Goal: Information Seeking & Learning: Learn about a topic

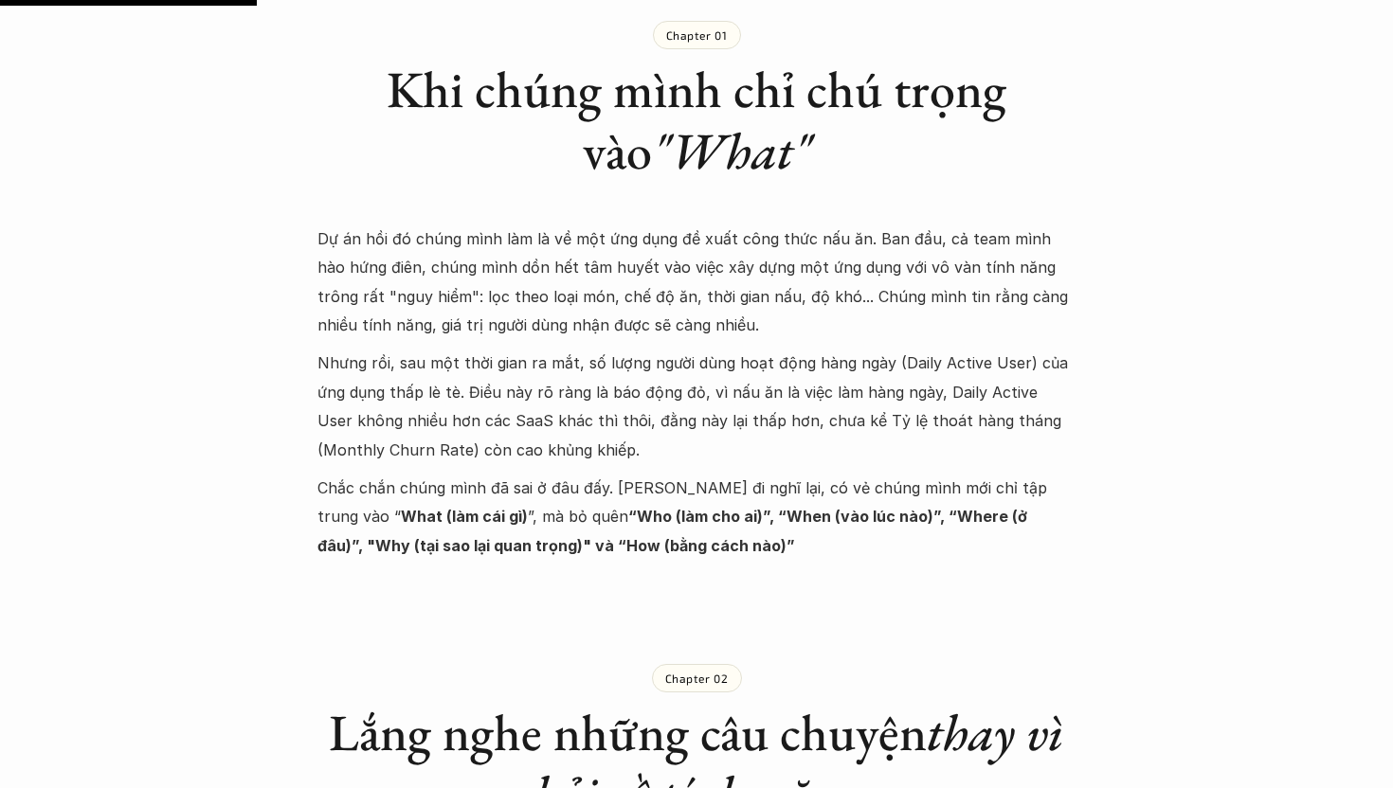
scroll to position [1153, 0]
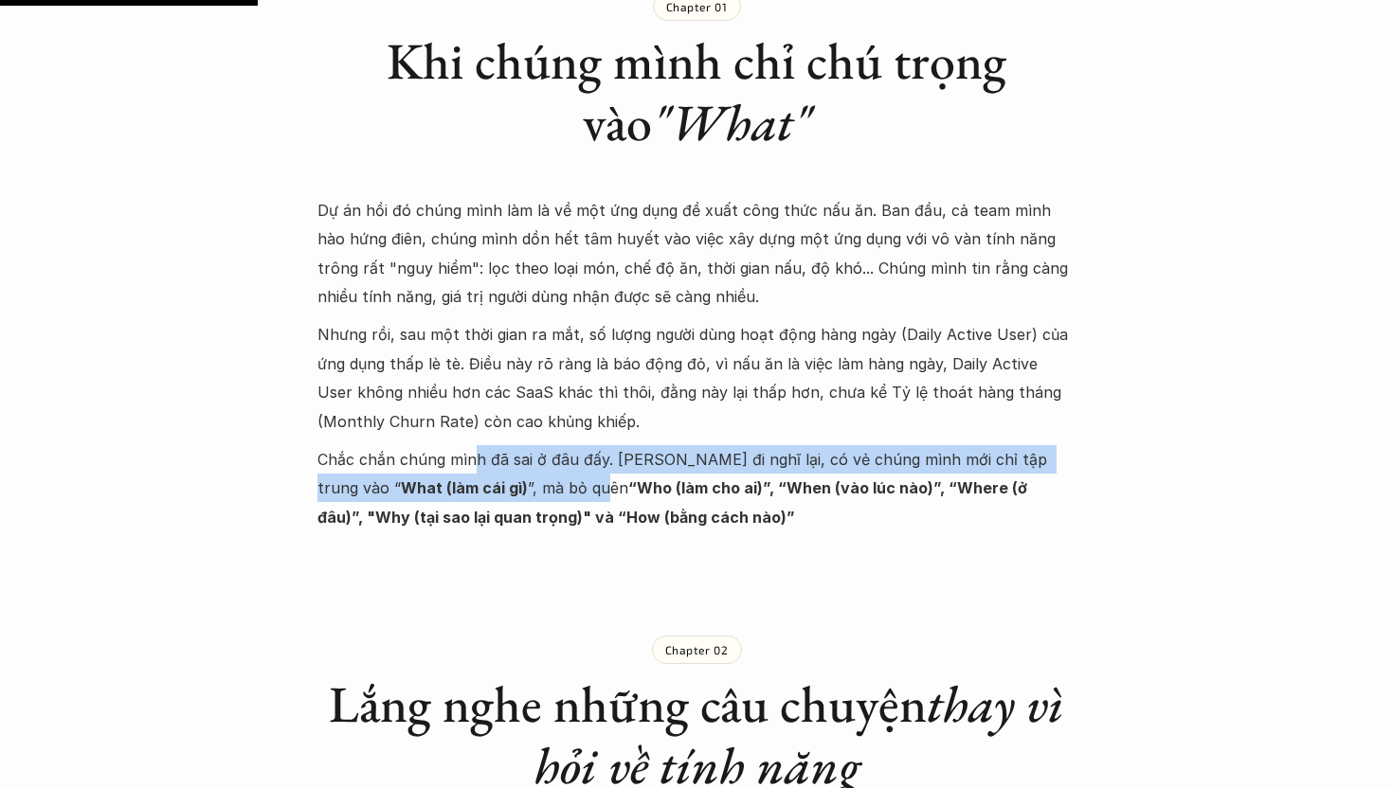
drag, startPoint x: 475, startPoint y: 472, endPoint x: 480, endPoint y: 493, distance: 21.6
click at [480, 493] on p "Chắc chắn chúng mình đã sai ở đâu đấy. Nghĩ đi nghĩ lại, có vẻ chúng mình mới c…" at bounding box center [696, 488] width 758 height 86
click at [539, 501] on p "Chắc chắn chúng mình đã sai ở đâu đấy. Nghĩ đi nghĩ lại, có vẻ chúng mình mới c…" at bounding box center [696, 488] width 758 height 86
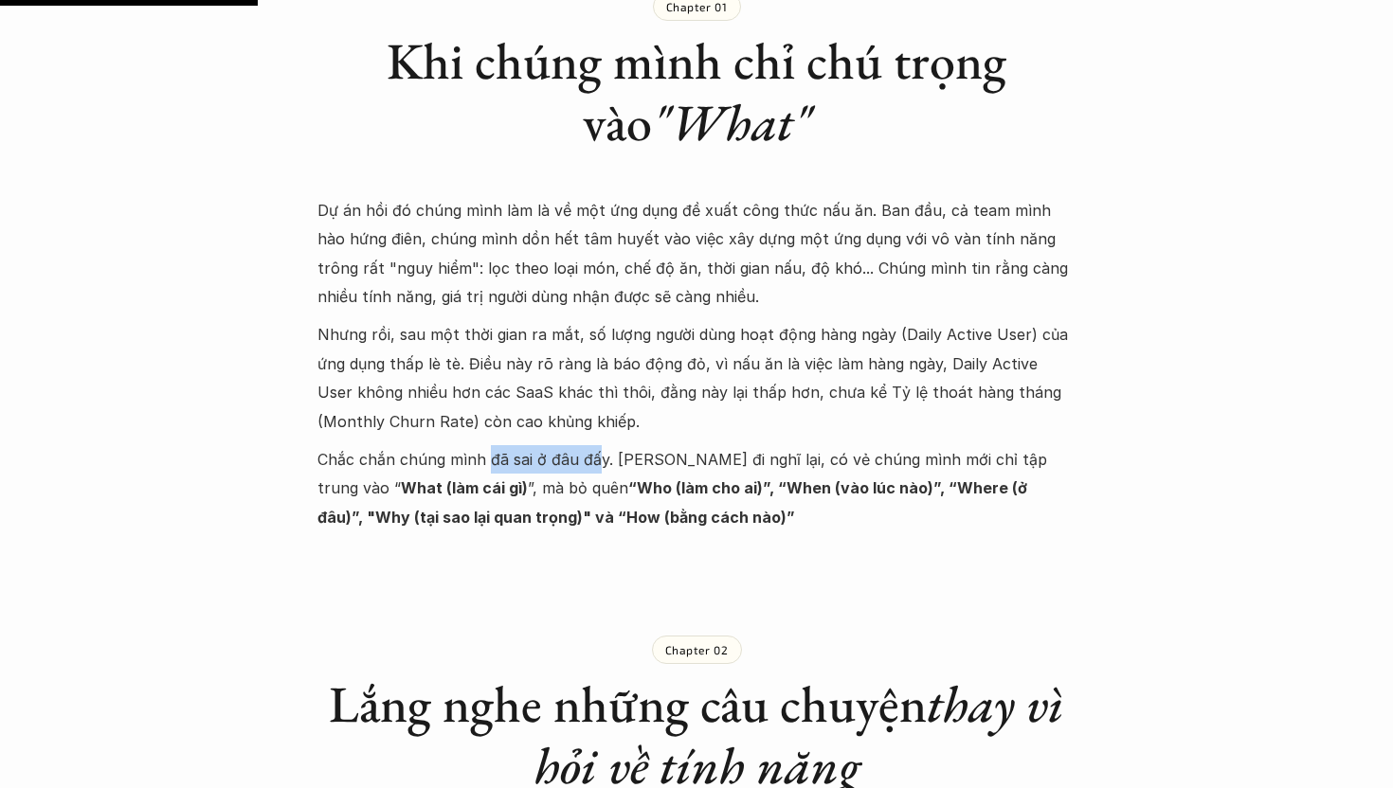
drag, startPoint x: 486, startPoint y: 457, endPoint x: 598, endPoint y: 461, distance: 111.9
click at [598, 461] on p "Chắc chắn chúng mình đã sai ở đâu đấy. Nghĩ đi nghĩ lại, có vẻ chúng mình mới c…" at bounding box center [696, 488] width 758 height 86
click at [649, 469] on p "Chắc chắn chúng mình đã sai ở đâu đấy. Nghĩ đi nghĩ lại, có vẻ chúng mình mới c…" at bounding box center [696, 488] width 758 height 86
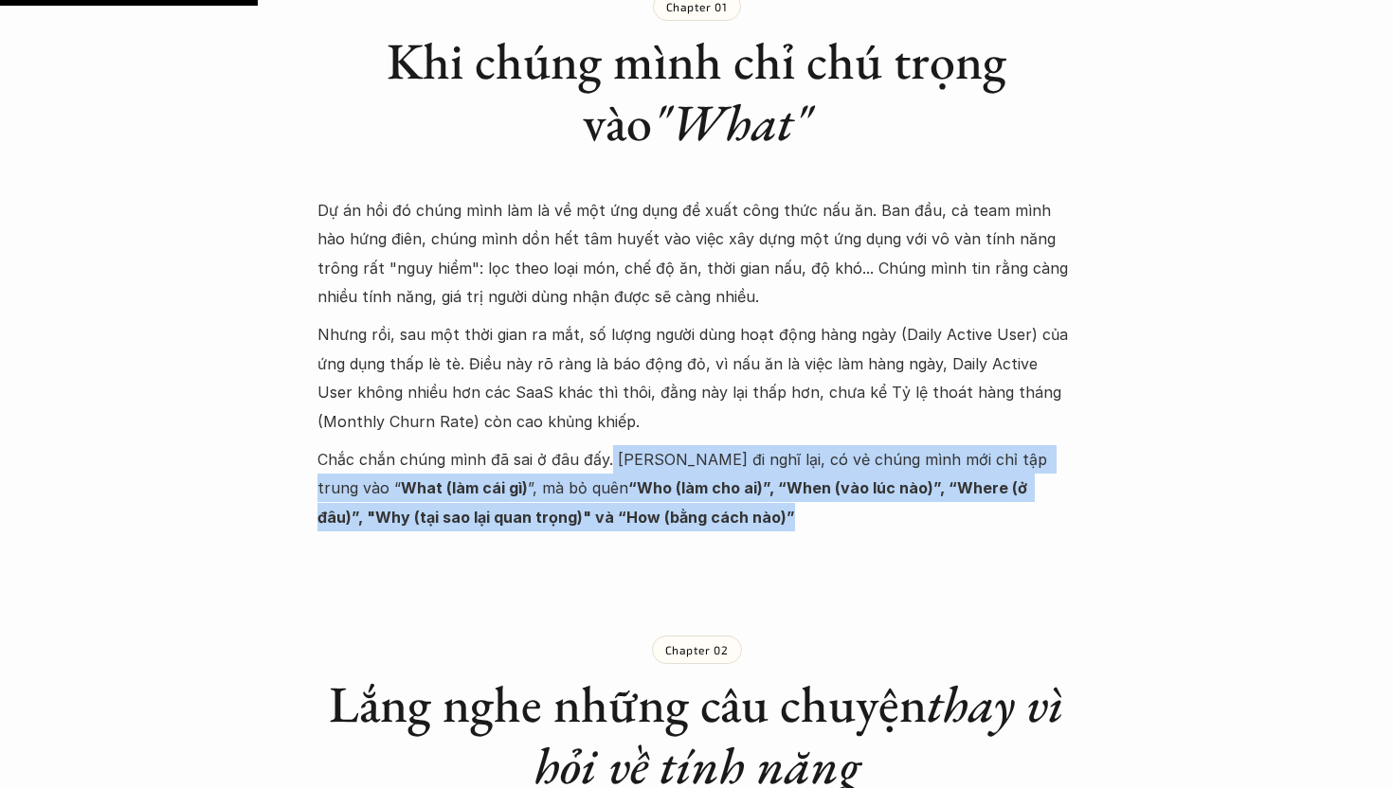
drag, startPoint x: 606, startPoint y: 447, endPoint x: 651, endPoint y: 533, distance: 97.0
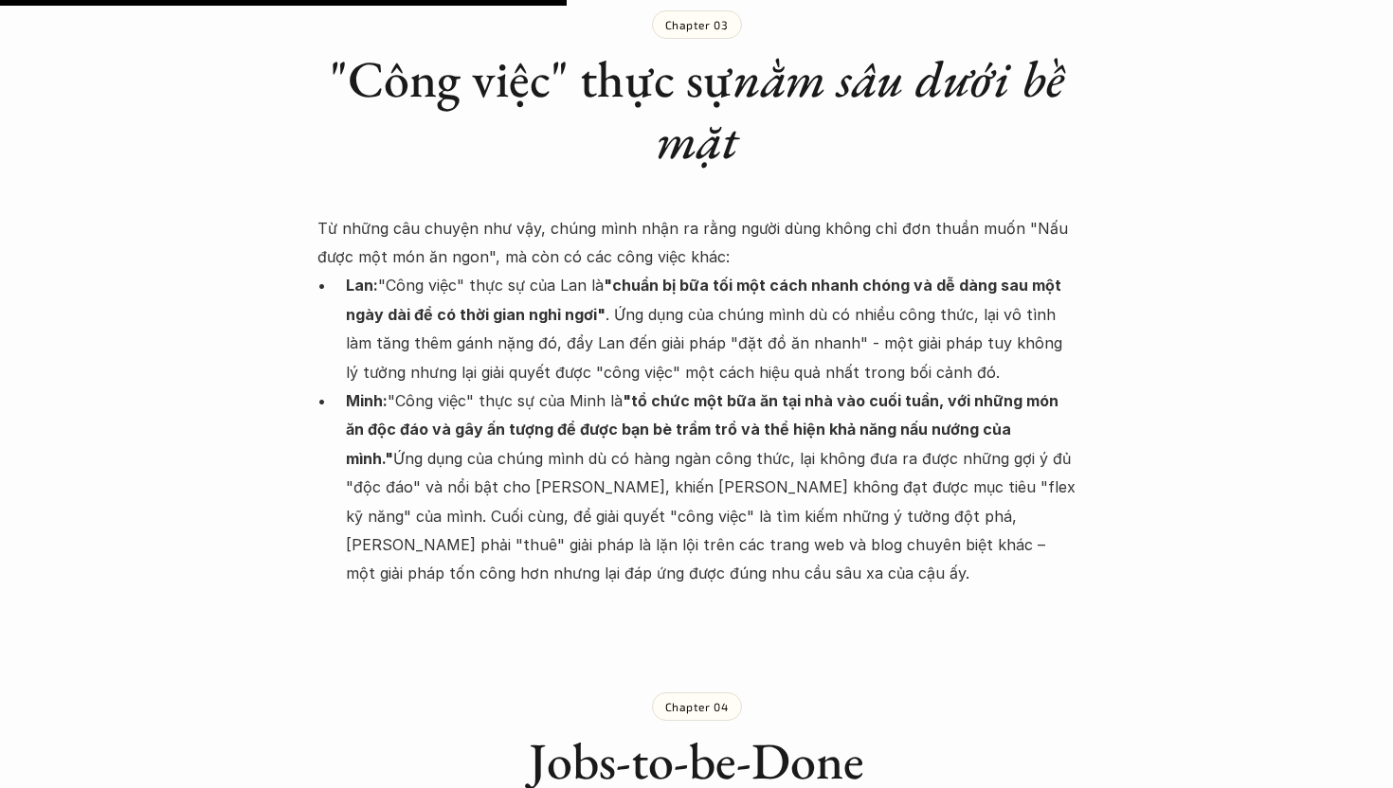
scroll to position [2538, 0]
drag, startPoint x: 463, startPoint y: 327, endPoint x: 607, endPoint y: 338, distance: 144.4
click at [607, 386] on p "Minh: "Công việc" thực sự của [PERSON_NAME] là "tổ chức một bữa ăn tại nhà vào …" at bounding box center [710, 487] width 729 height 202
click at [643, 390] on strong ""tổ chức một bữa ăn tại nhà vào cuối tuần, với những món ăn độc đáo và gây ấn t…" at bounding box center [704, 428] width 716 height 77
drag, startPoint x: 640, startPoint y: 339, endPoint x: 653, endPoint y: 344, distance: 13.2
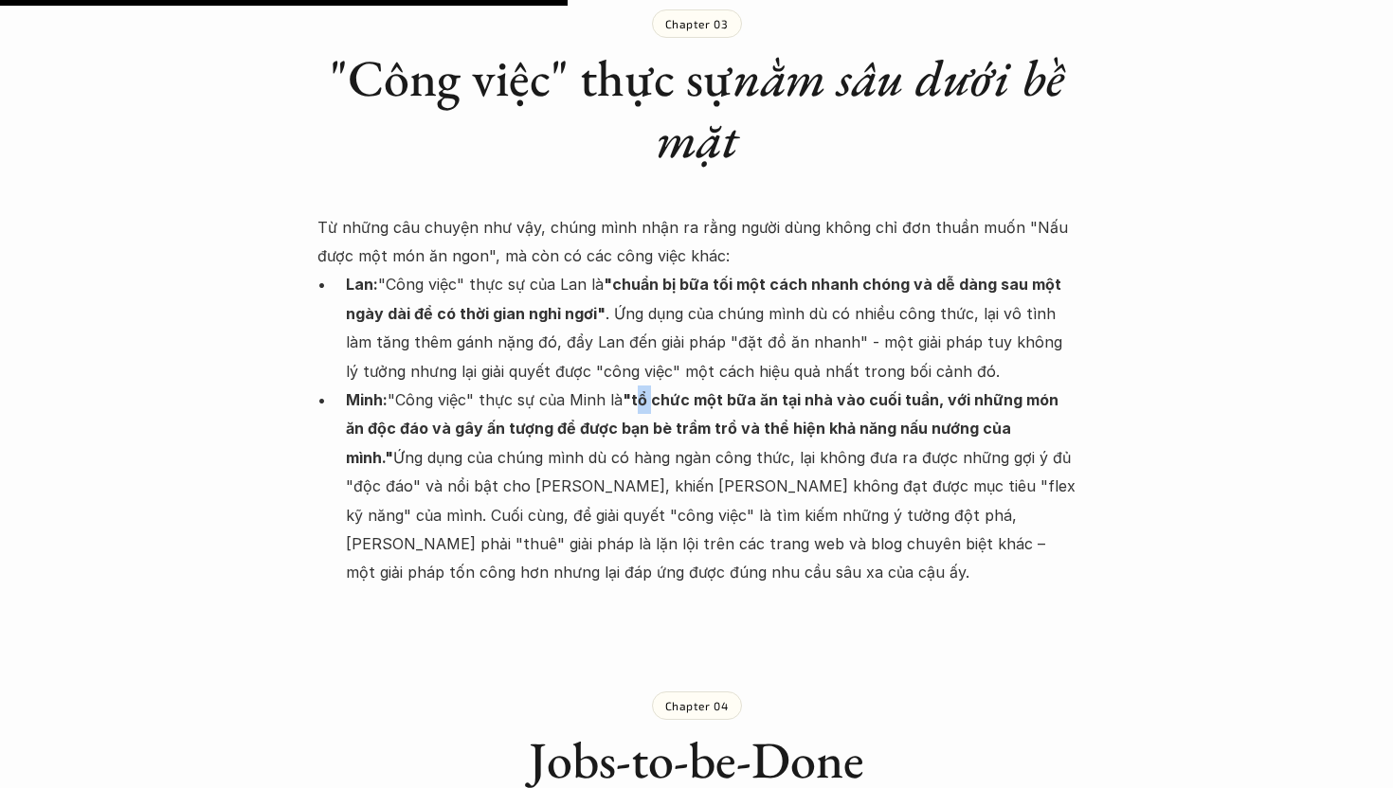
click at [653, 390] on strong ""tổ chức một bữa ăn tại nhà vào cuối tuần, với những món ăn độc đáo và gây ấn t…" at bounding box center [704, 428] width 716 height 77
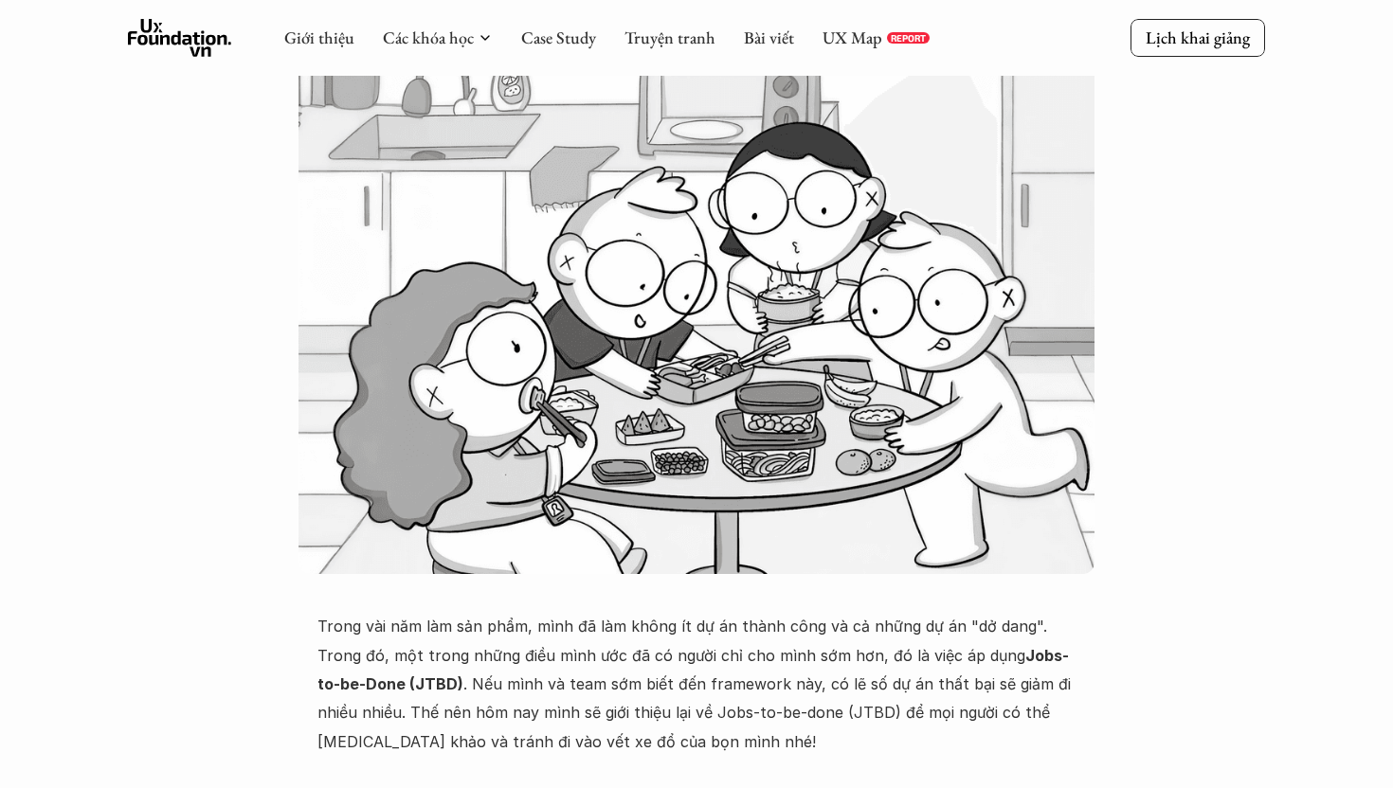
scroll to position [0, 0]
